Goal: Use online tool/utility: Utilize a website feature to perform a specific function

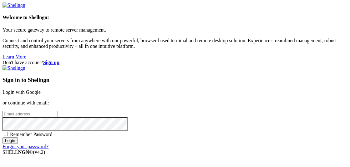
click at [41, 90] on link "Login with Google" at bounding box center [22, 92] width 38 height 5
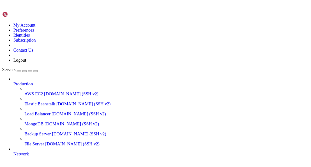
scroll to position [2655, 0]
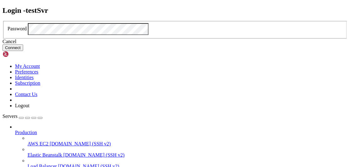
click button "Connect" at bounding box center [13, 47] width 21 height 7
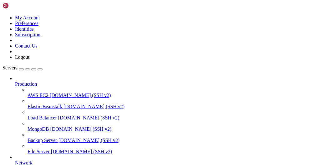
drag, startPoint x: 206, startPoint y: 407, endPoint x: 209, endPoint y: 407, distance: 3.4
drag, startPoint x: 209, startPoint y: 407, endPoint x: 73, endPoint y: 406, distance: 135.8
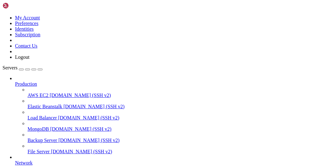
drag, startPoint x: 8, startPoint y: 406, endPoint x: 139, endPoint y: 406, distance: 131.1
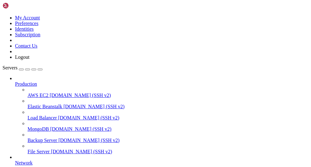
drag, startPoint x: 190, startPoint y: 407, endPoint x: 246, endPoint y: 407, distance: 56.3
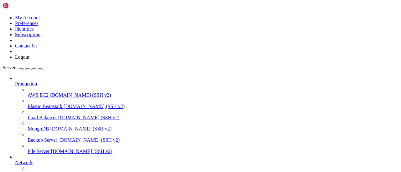
scroll to position [2650, 0]
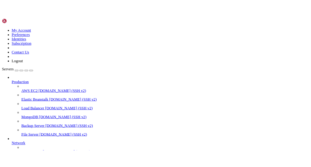
scroll to position [2644, 0]
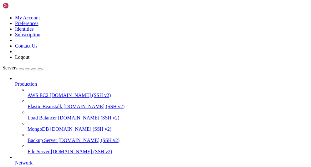
scroll to position [85, 0]
